Goal: Transaction & Acquisition: Purchase product/service

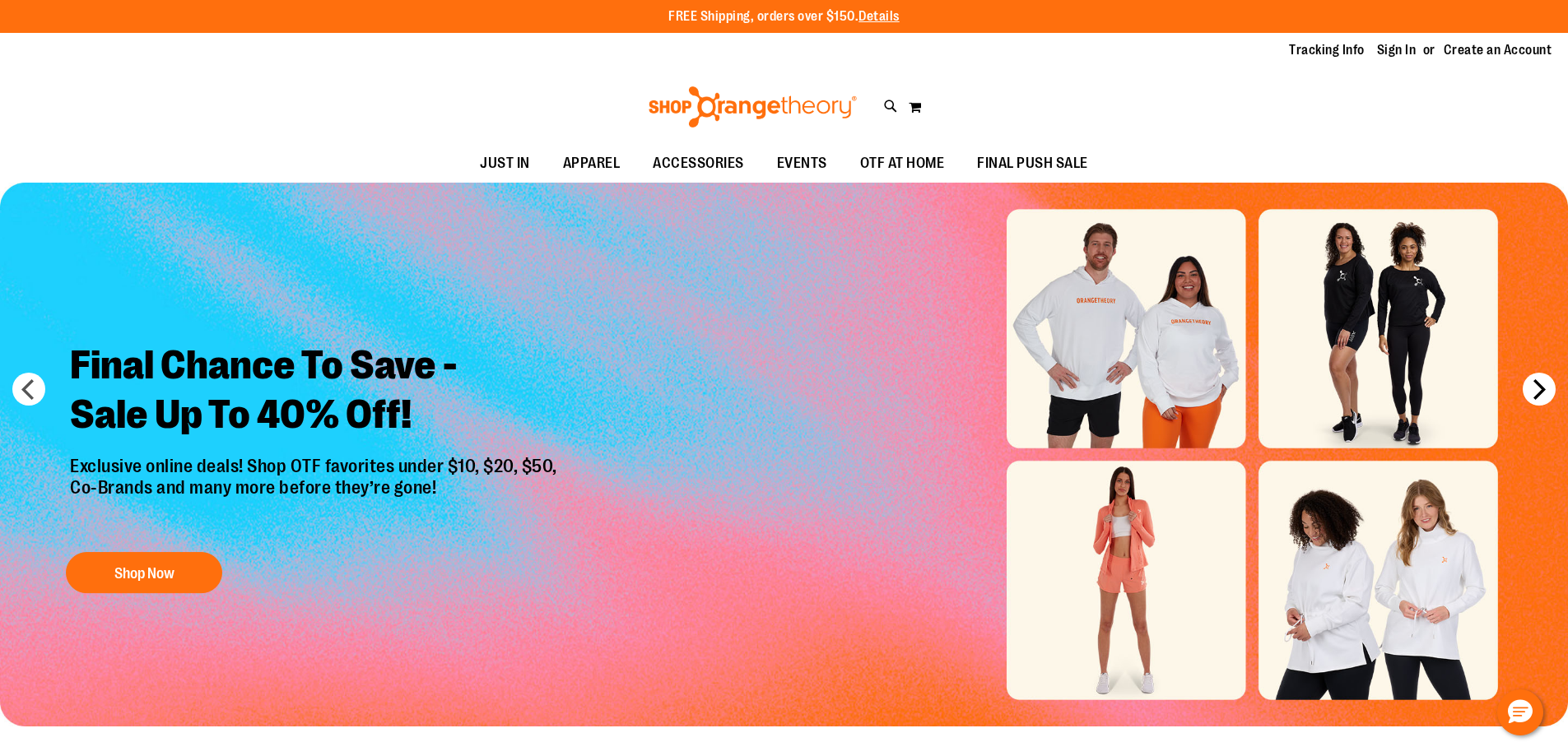
click at [1545, 398] on button "next" at bounding box center [1539, 389] width 32 height 32
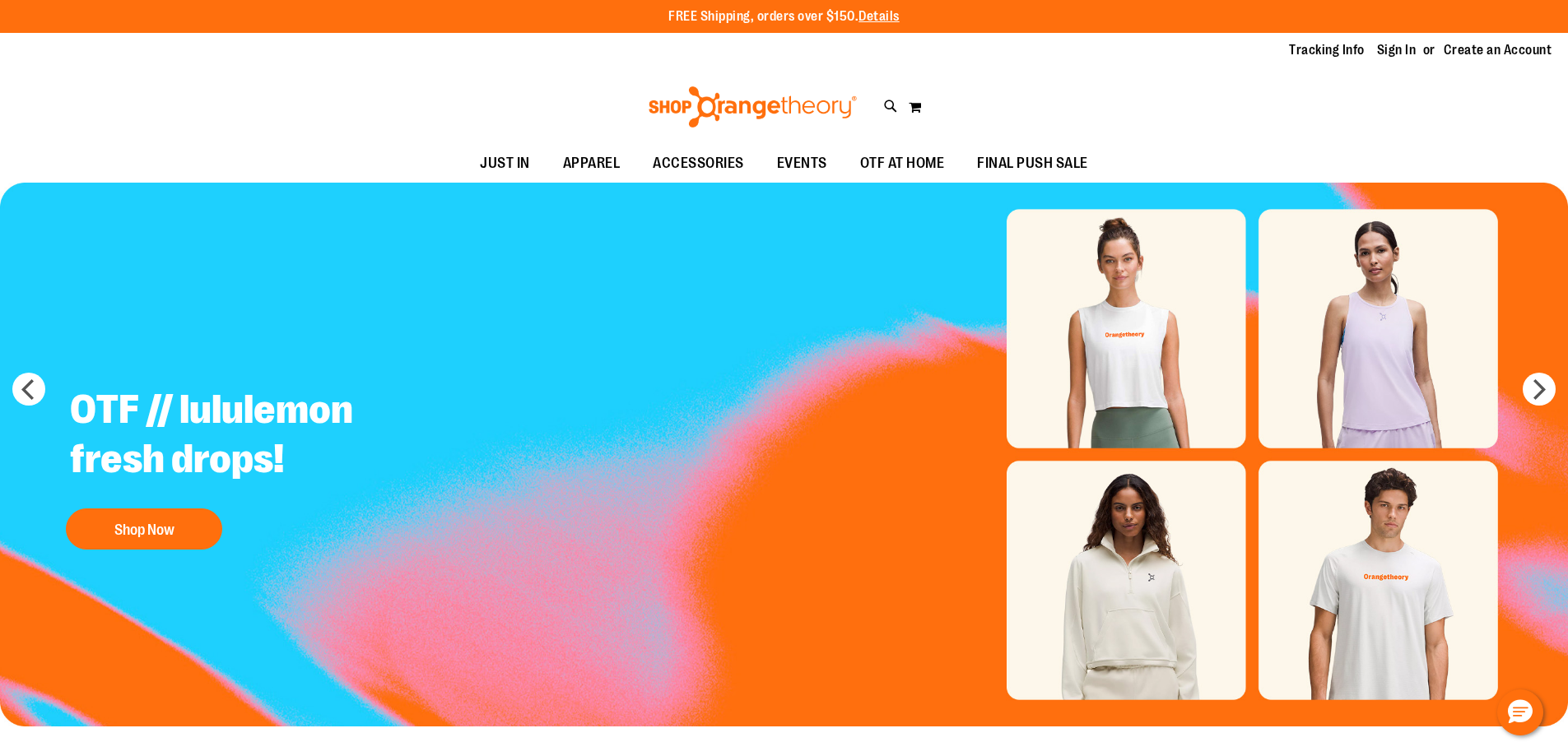
click at [1357, 377] on img "Slide 2 of 6" at bounding box center [784, 454] width 1568 height 544
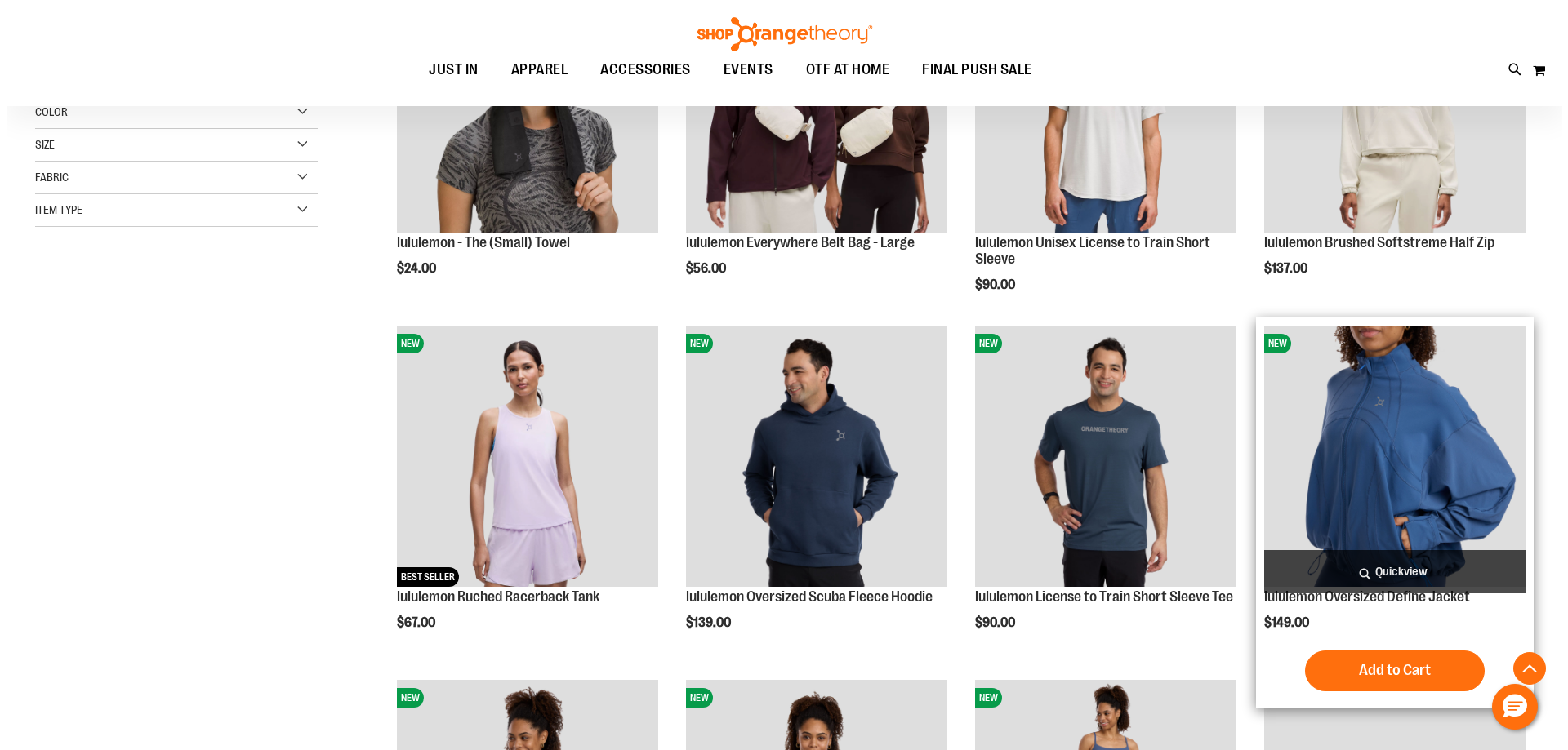
scroll to position [407, 0]
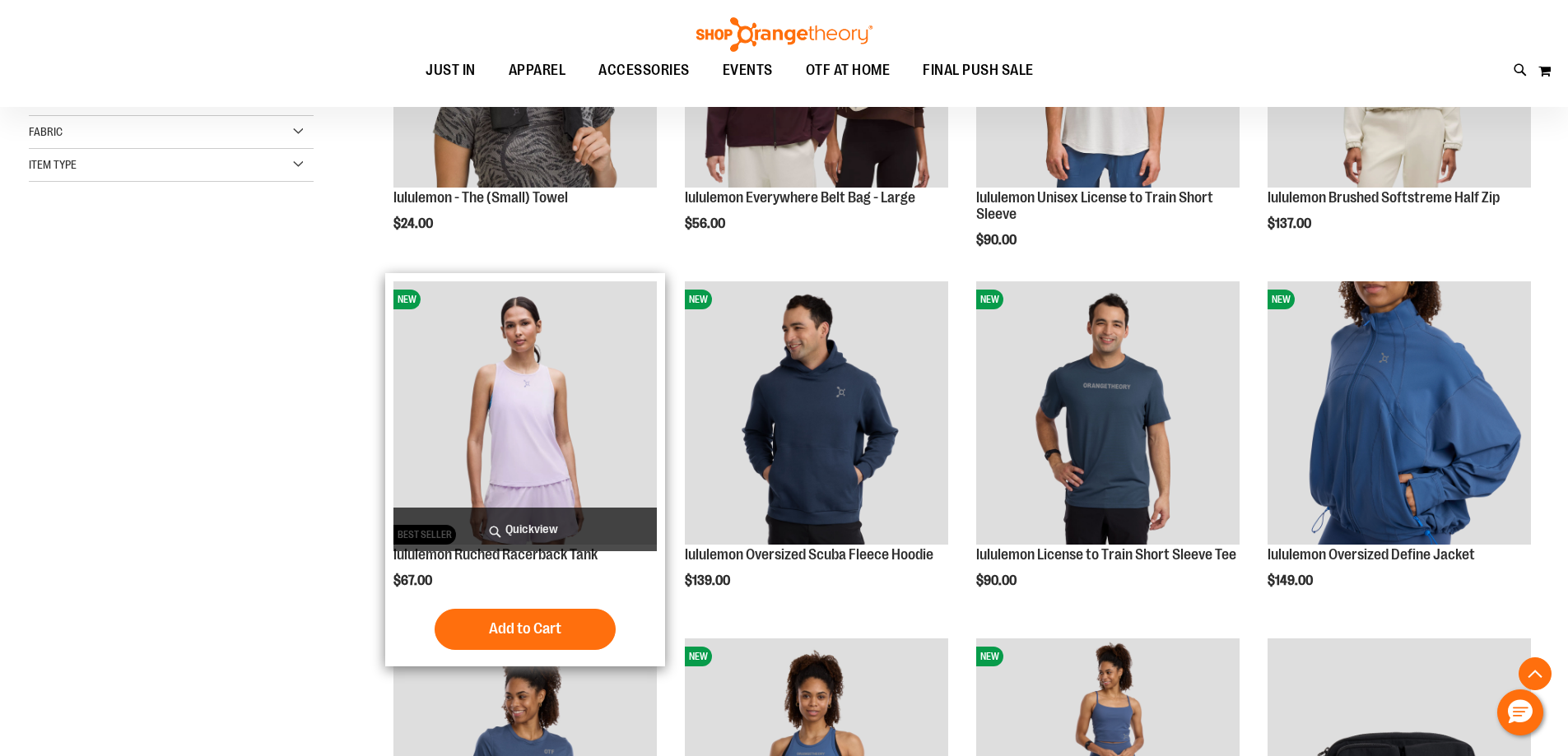
click at [543, 530] on span "Quickview" at bounding box center [525, 530] width 264 height 43
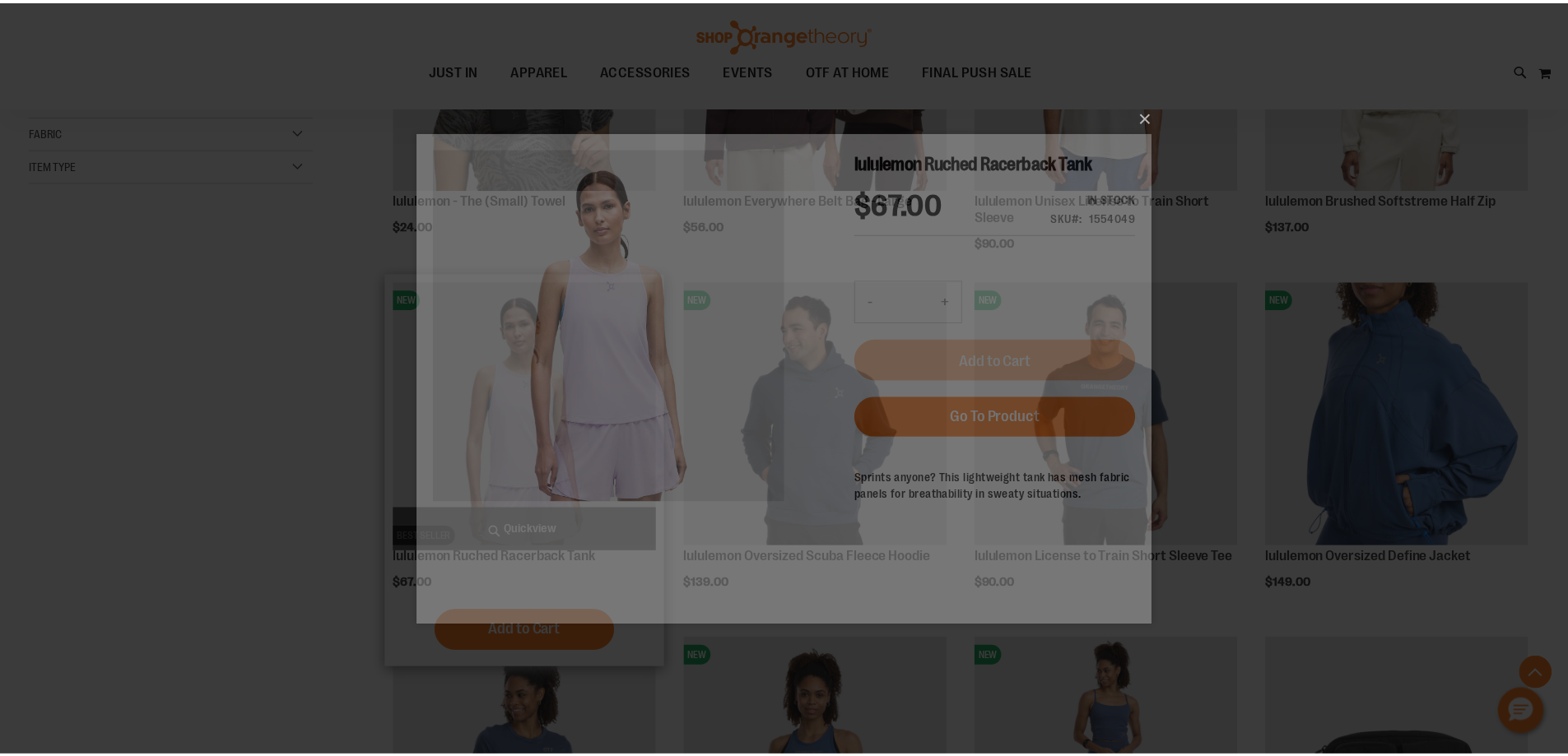
scroll to position [0, 0]
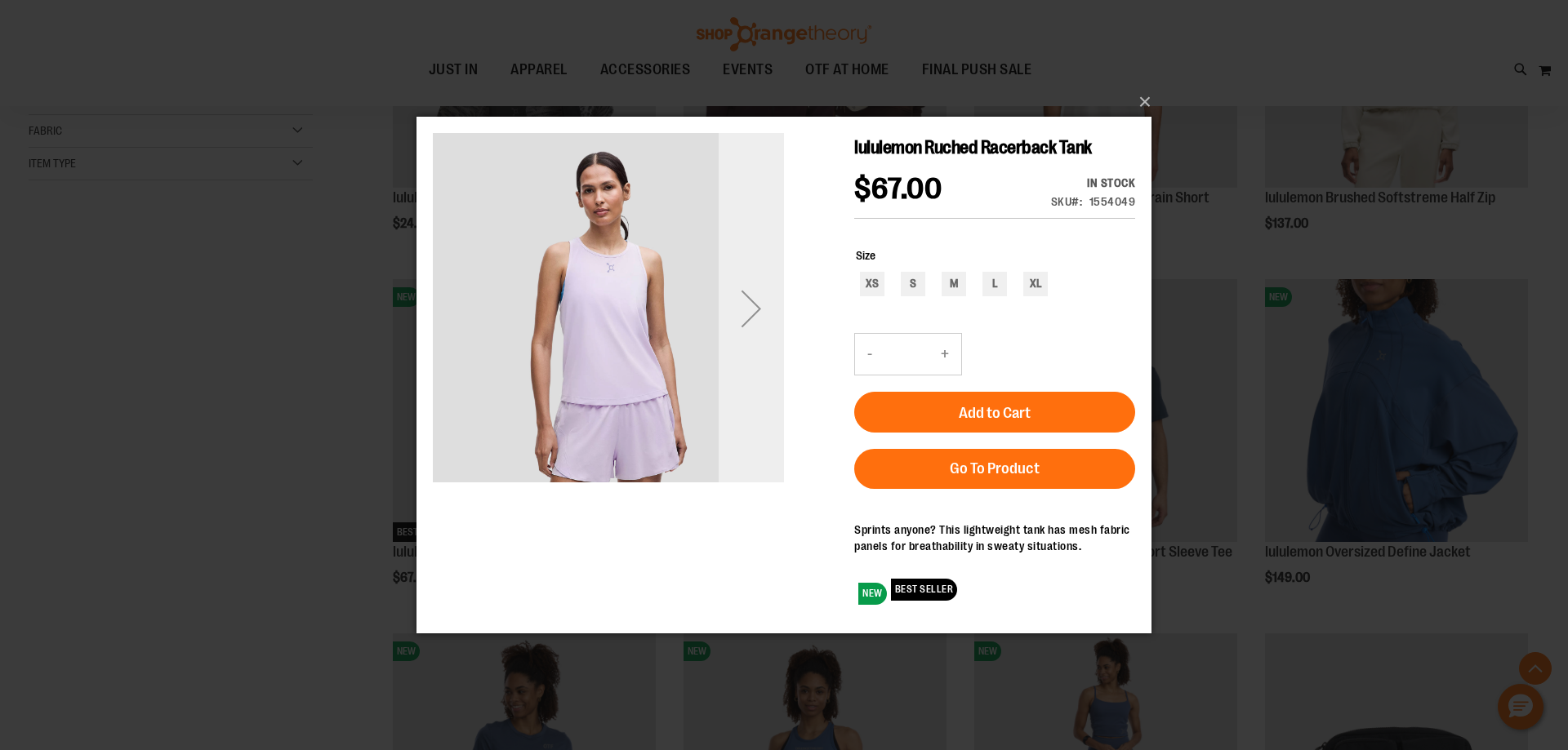
click at [756, 311] on div "Next" at bounding box center [751, 307] width 65 height 65
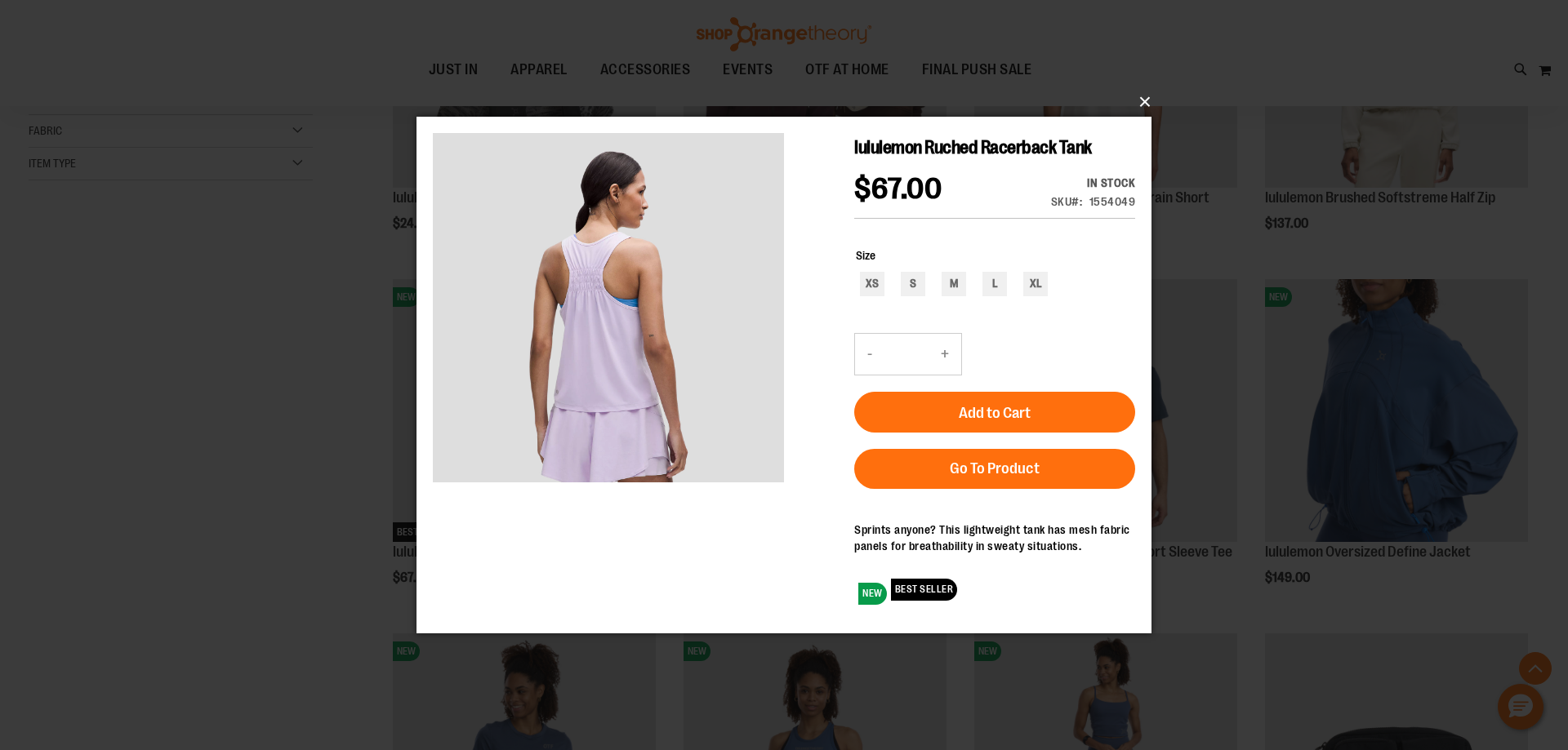
click at [1139, 96] on button "×" at bounding box center [789, 102] width 735 height 36
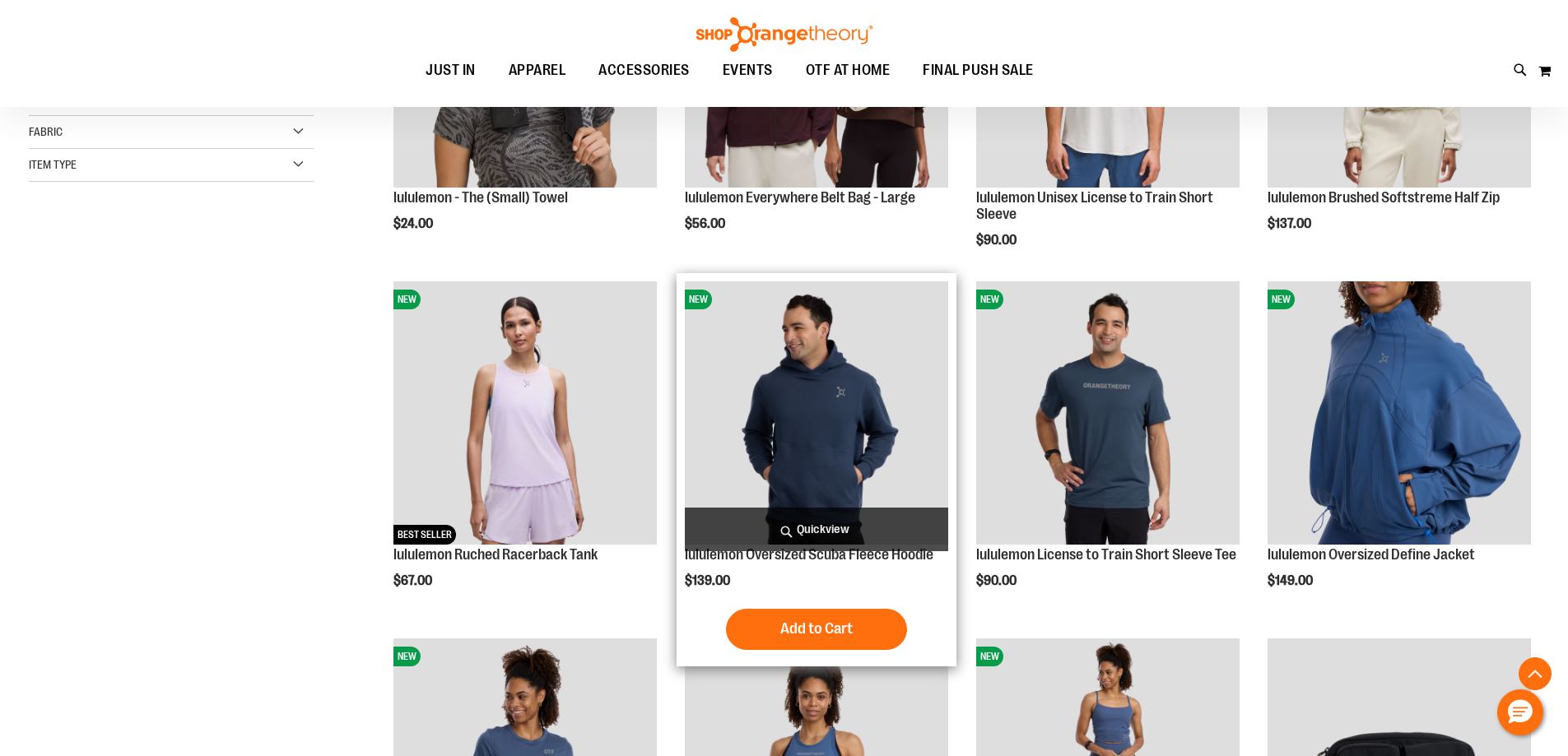
click at [817, 415] on img "product" at bounding box center [817, 413] width 264 height 263
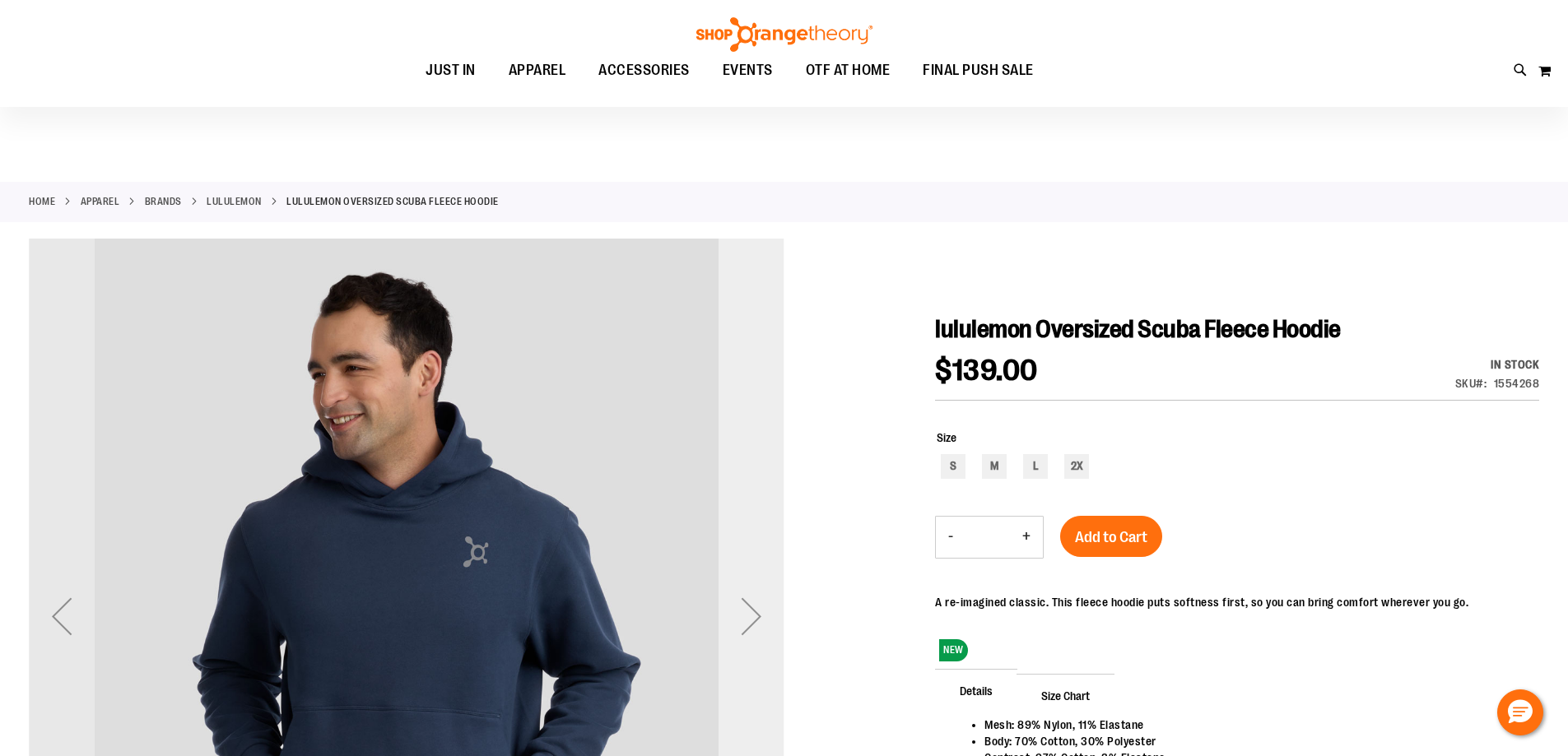
scroll to position [246, 0]
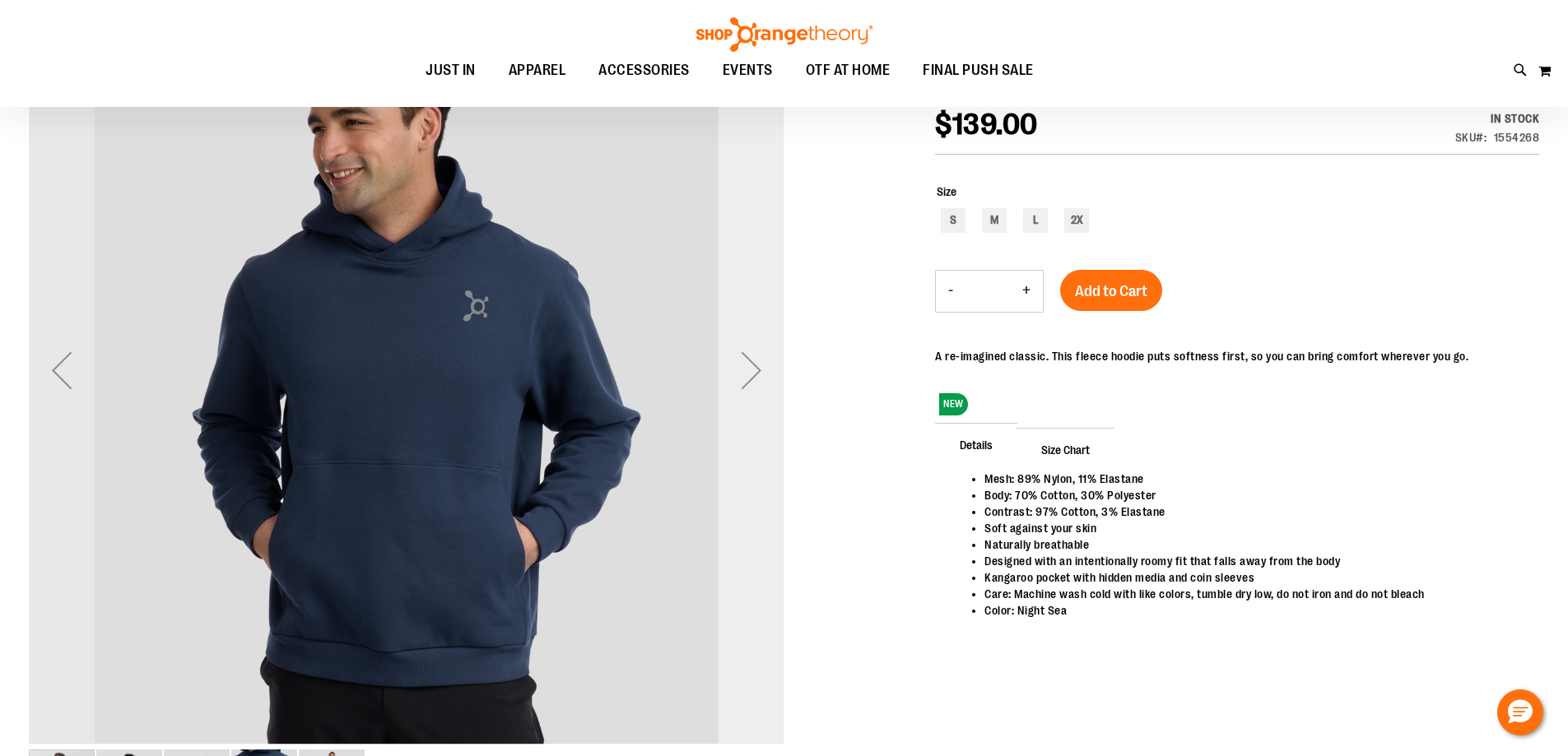
click at [753, 372] on div "Next" at bounding box center [751, 370] width 66 height 66
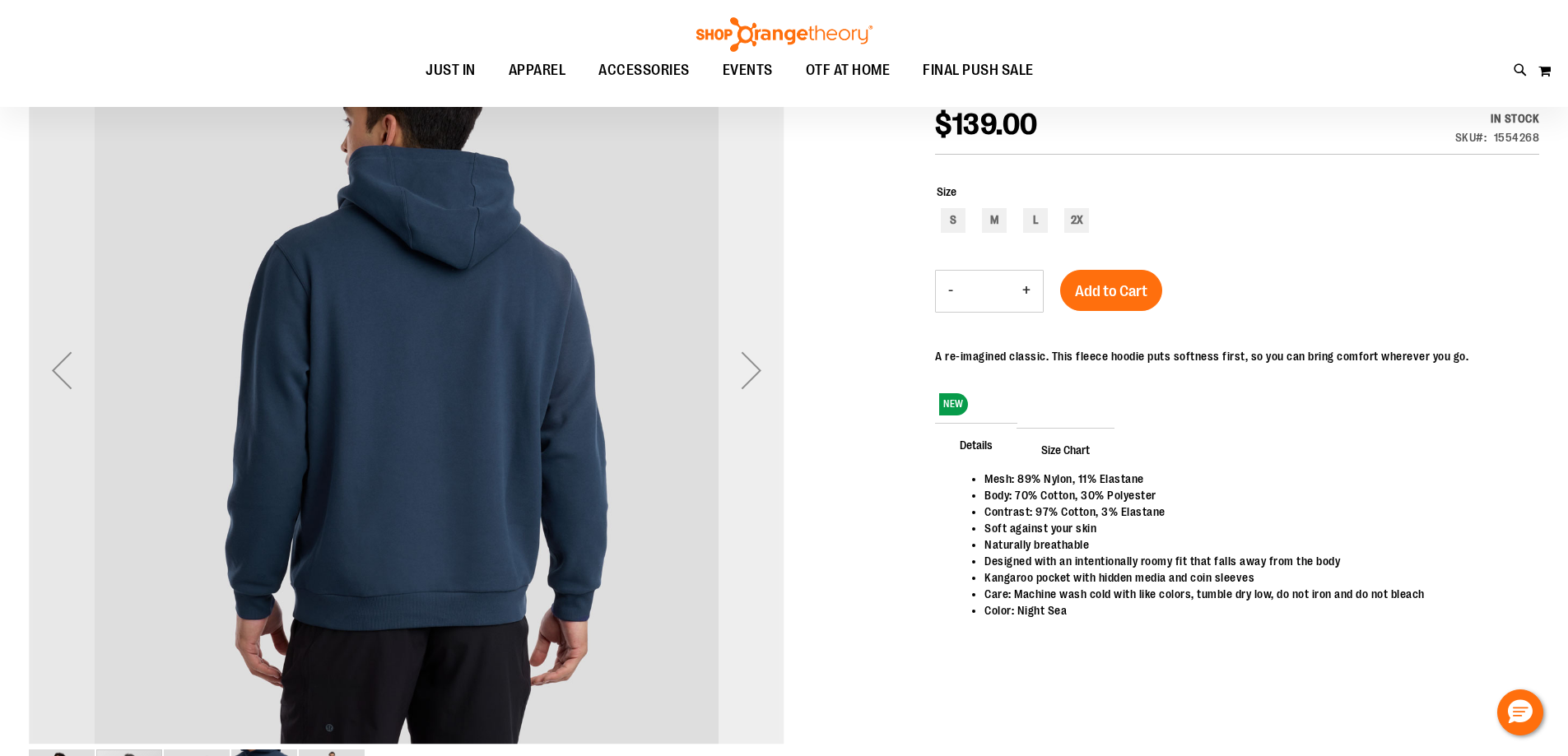
click at [753, 372] on div "Next" at bounding box center [751, 370] width 66 height 66
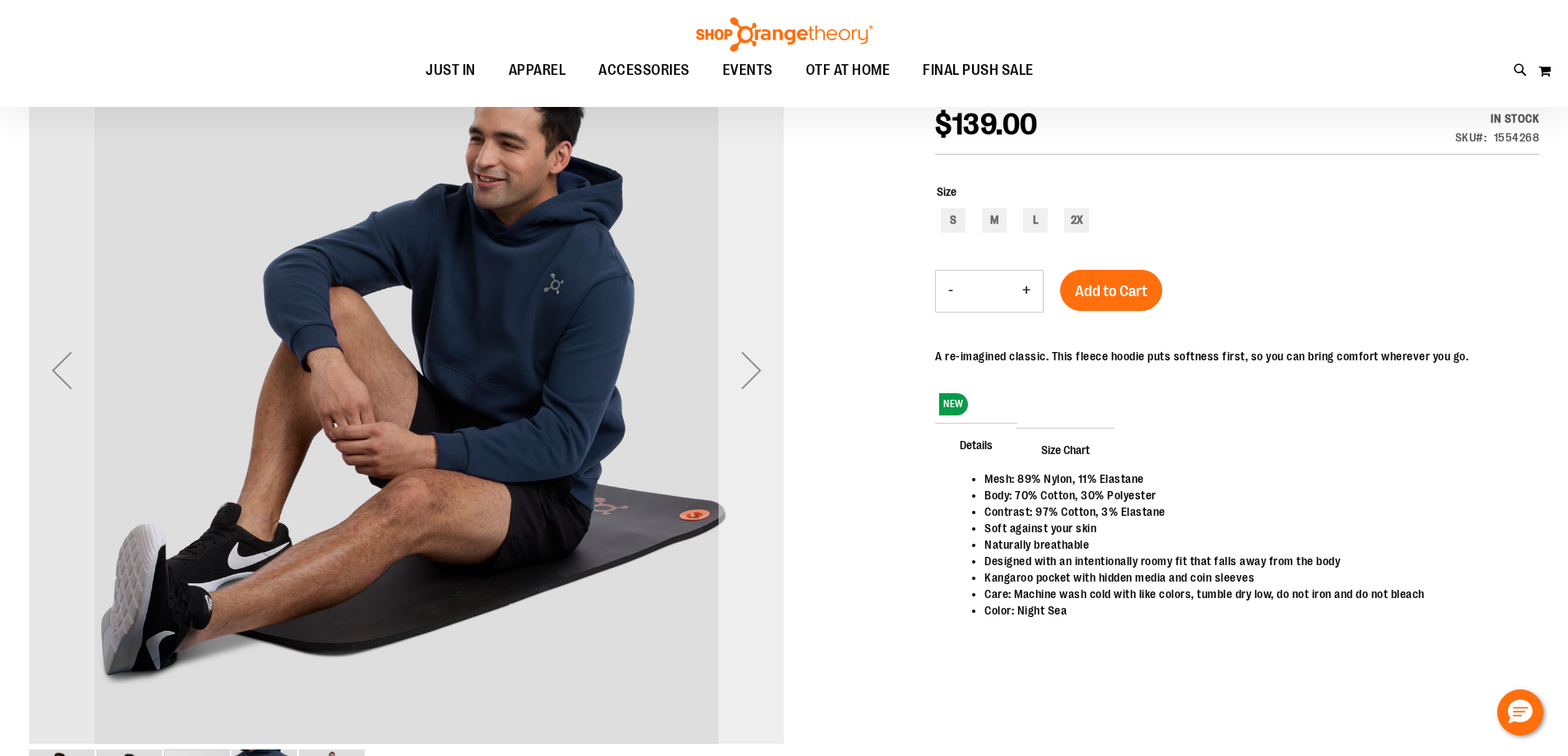
click at [753, 377] on div "Next" at bounding box center [751, 370] width 66 height 66
